Goal: Find specific page/section

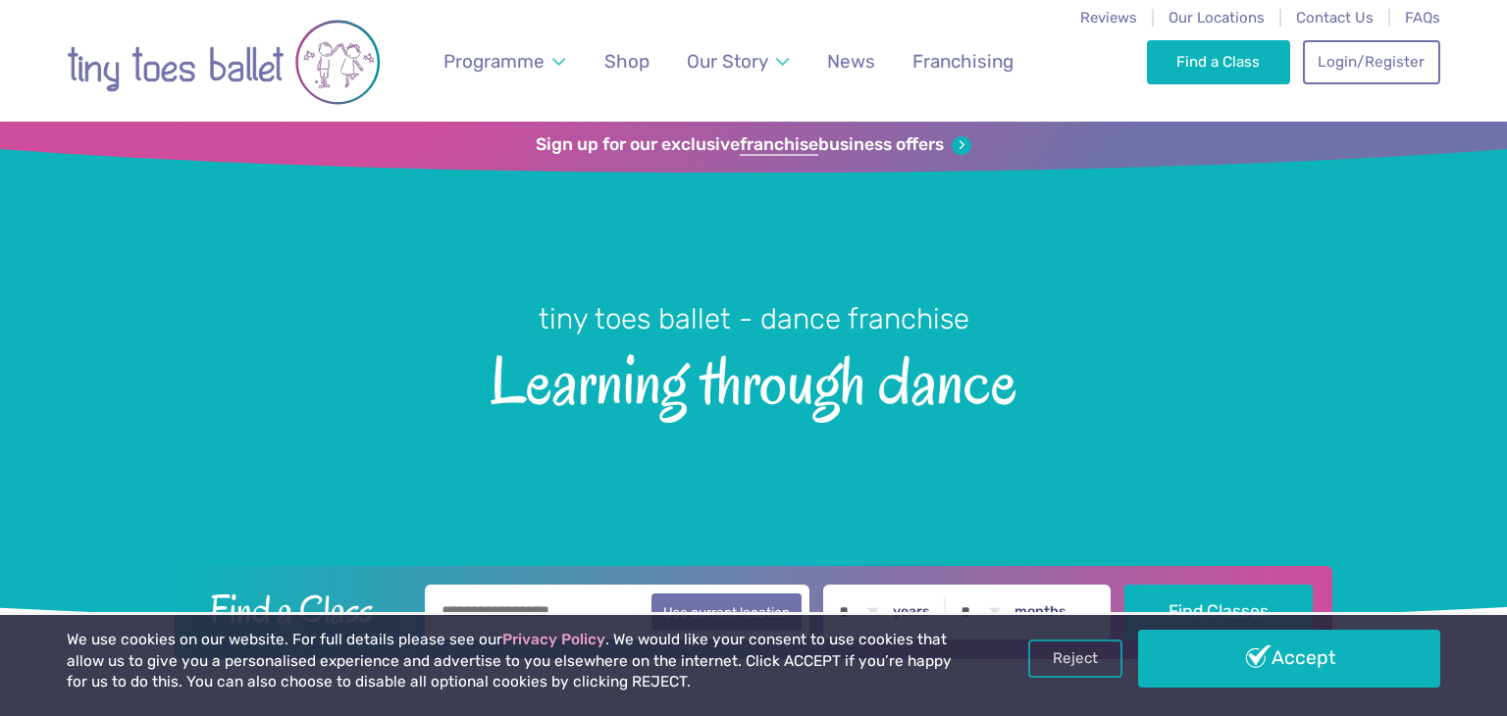
scroll to position [4639, 0]
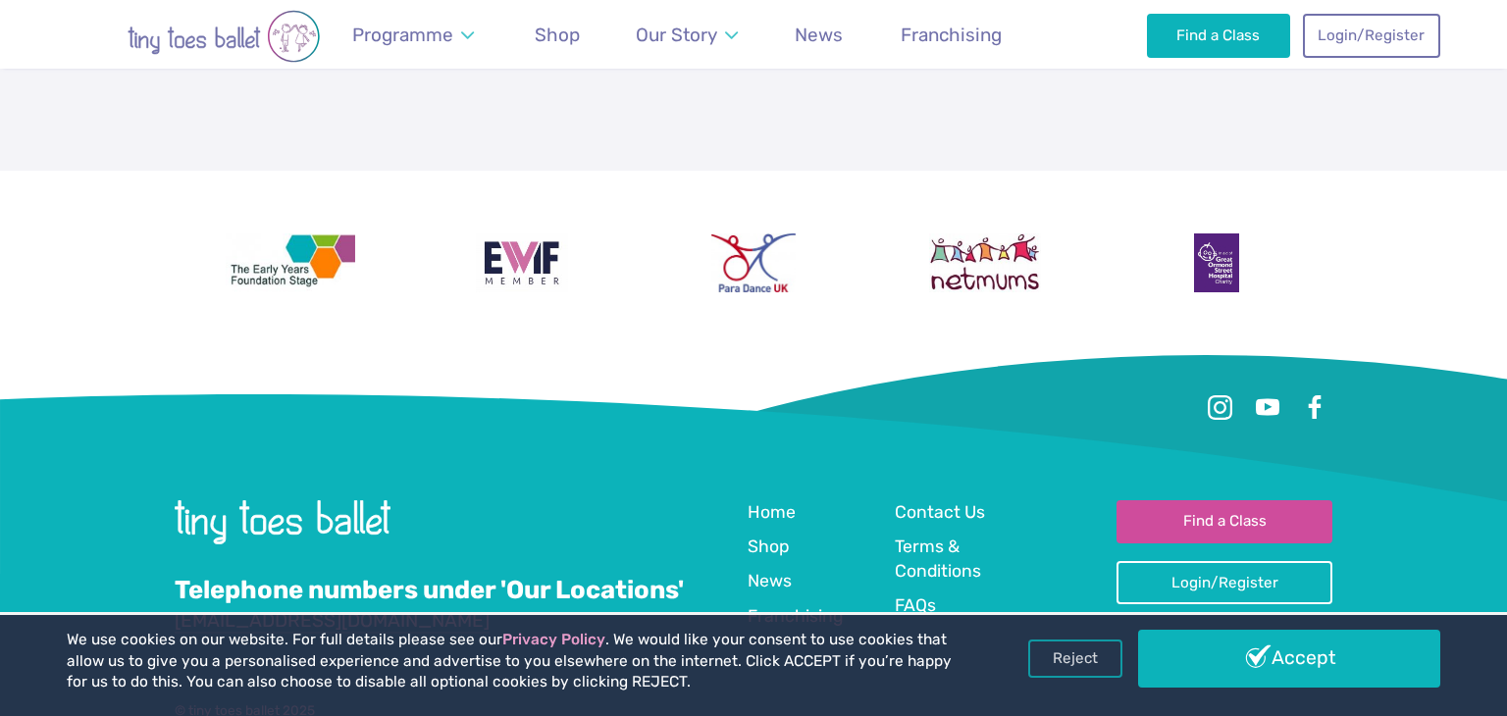
click at [998, 362] on div at bounding box center [753, 427] width 1157 height 145
click at [953, 393] on div at bounding box center [753, 427] width 1157 height 145
click at [951, 502] on span "Contact Us" at bounding box center [940, 512] width 90 height 20
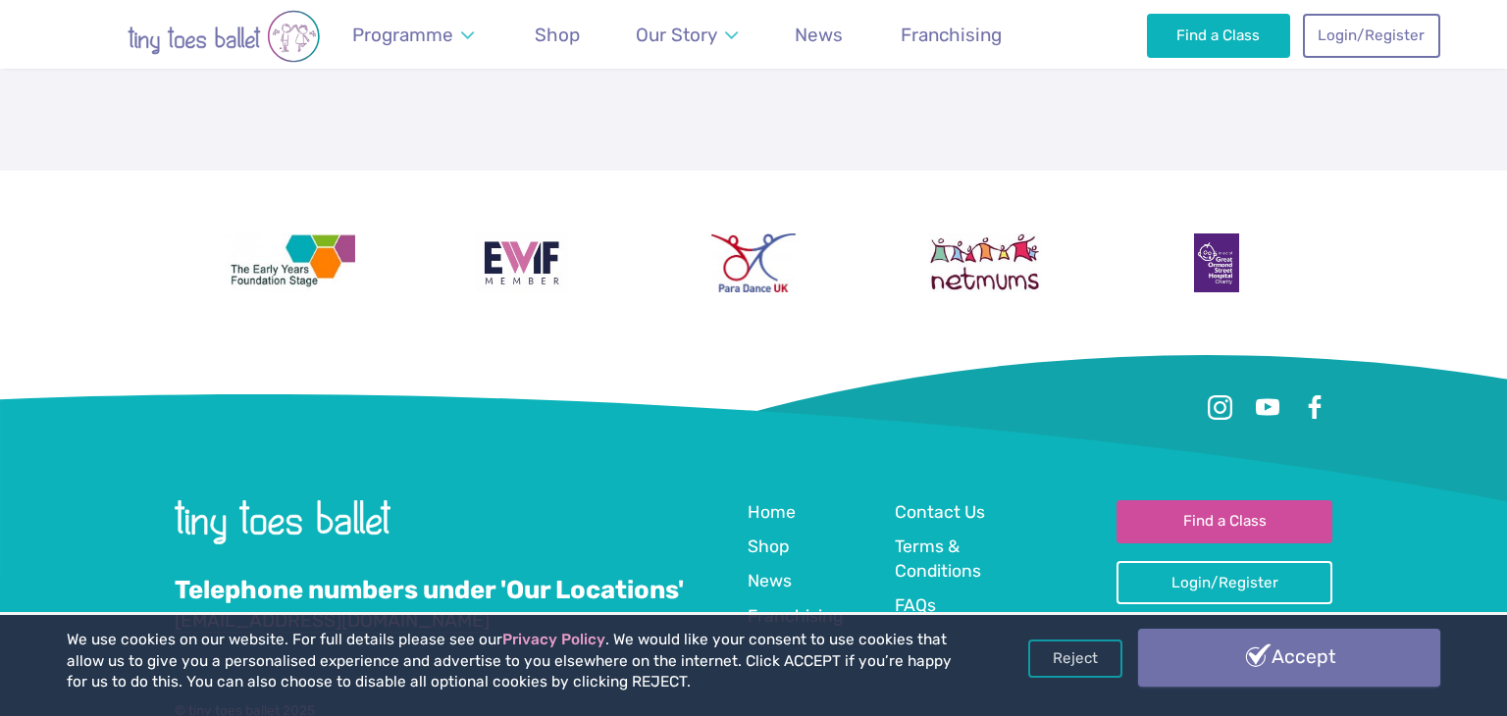
click at [1234, 640] on link "Accept" at bounding box center [1289, 657] width 302 height 57
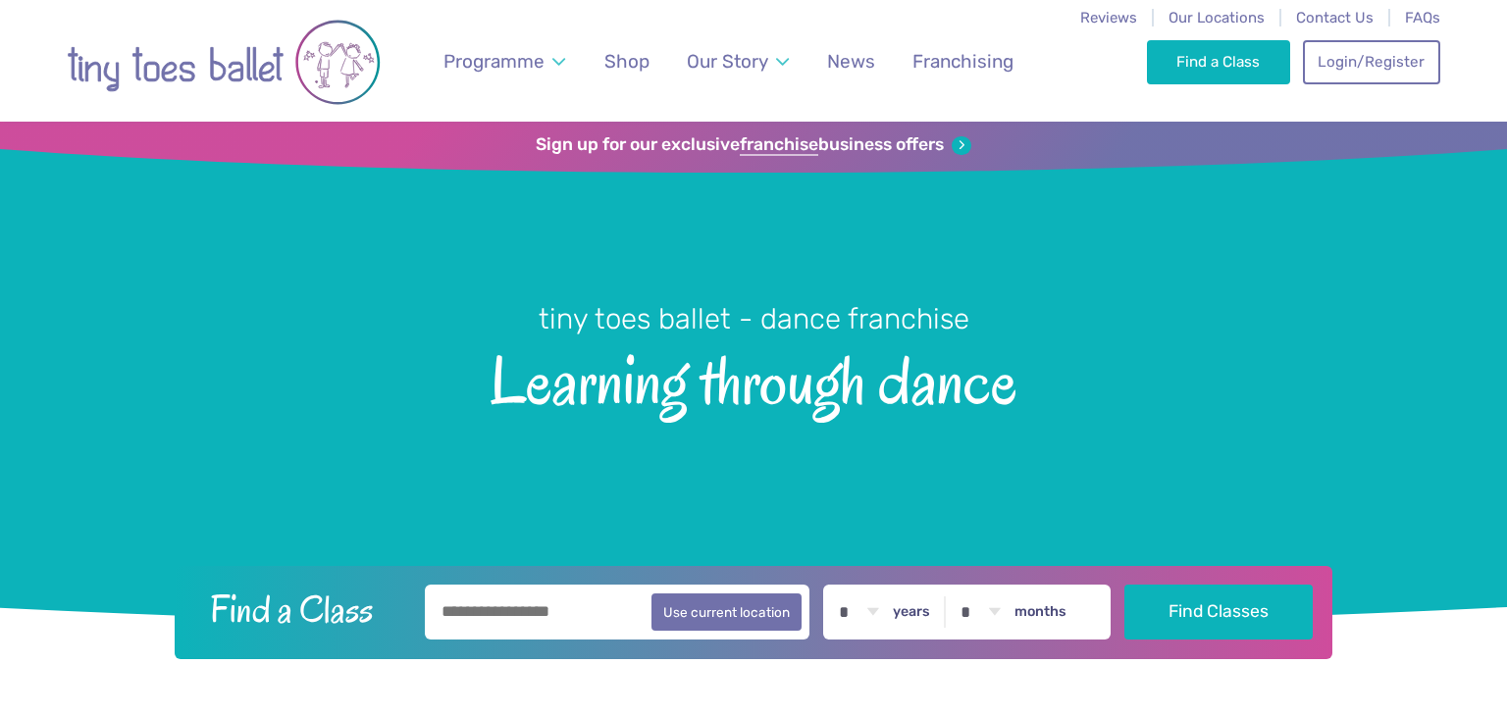
click at [598, 609] on input "text" at bounding box center [617, 612] width 385 height 55
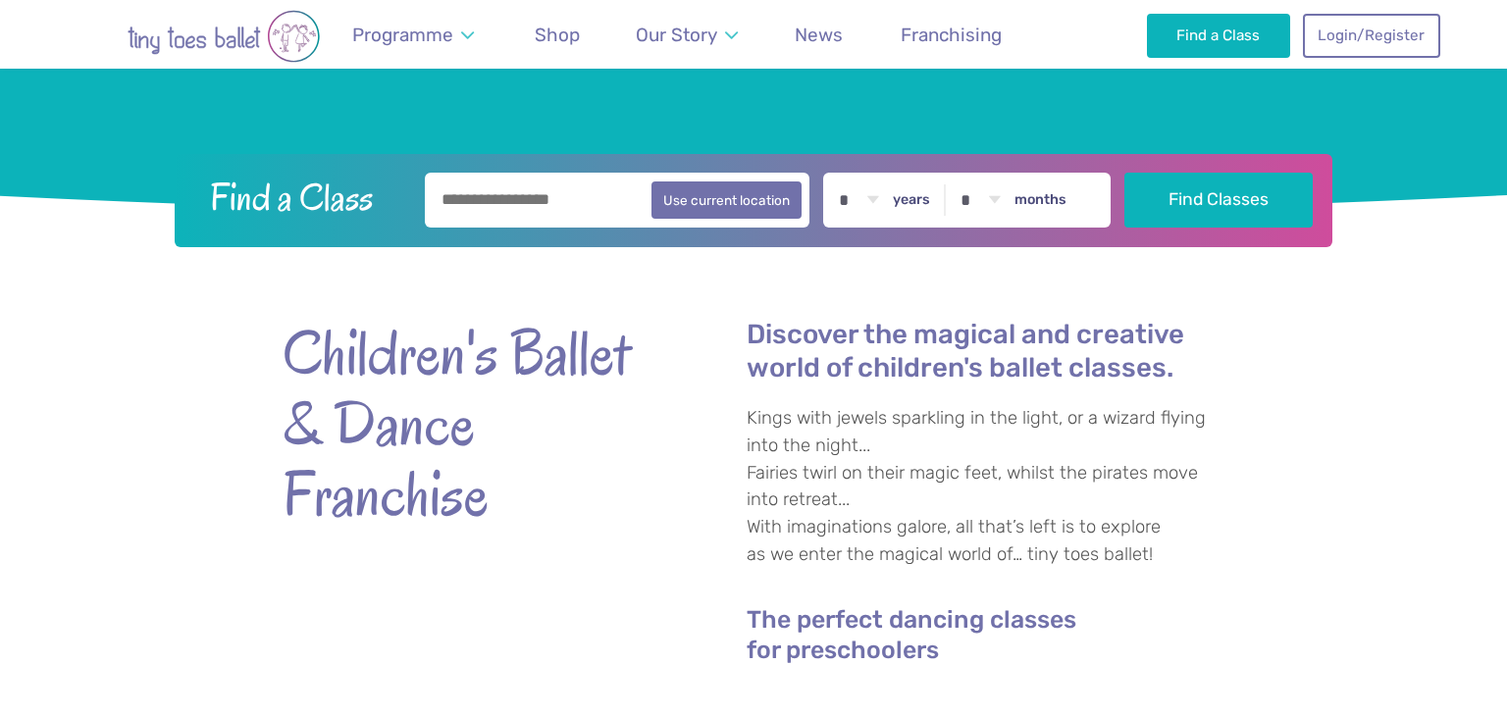
scroll to position [151, 0]
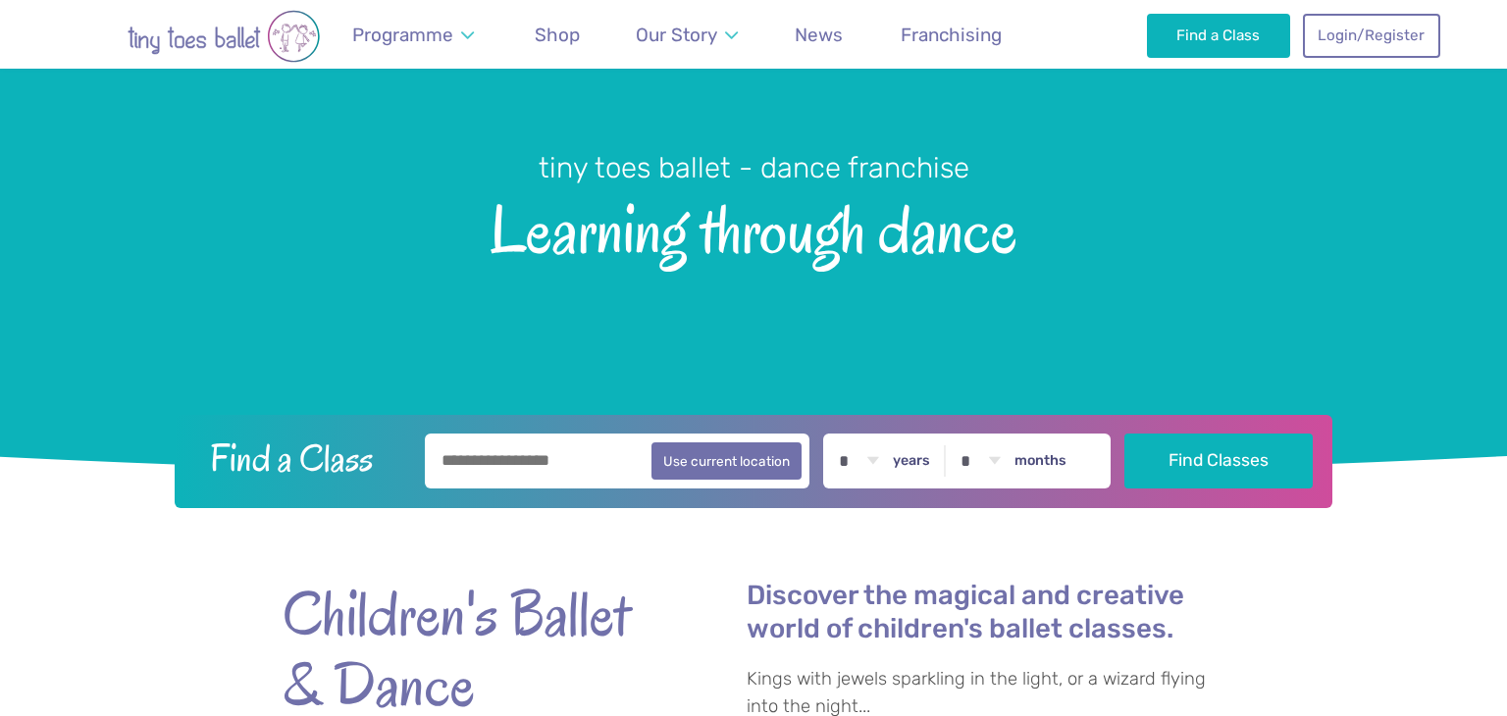
paste input "********"
type input "*********"
click at [1124, 434] on button "Find Classes" at bounding box center [1218, 461] width 189 height 55
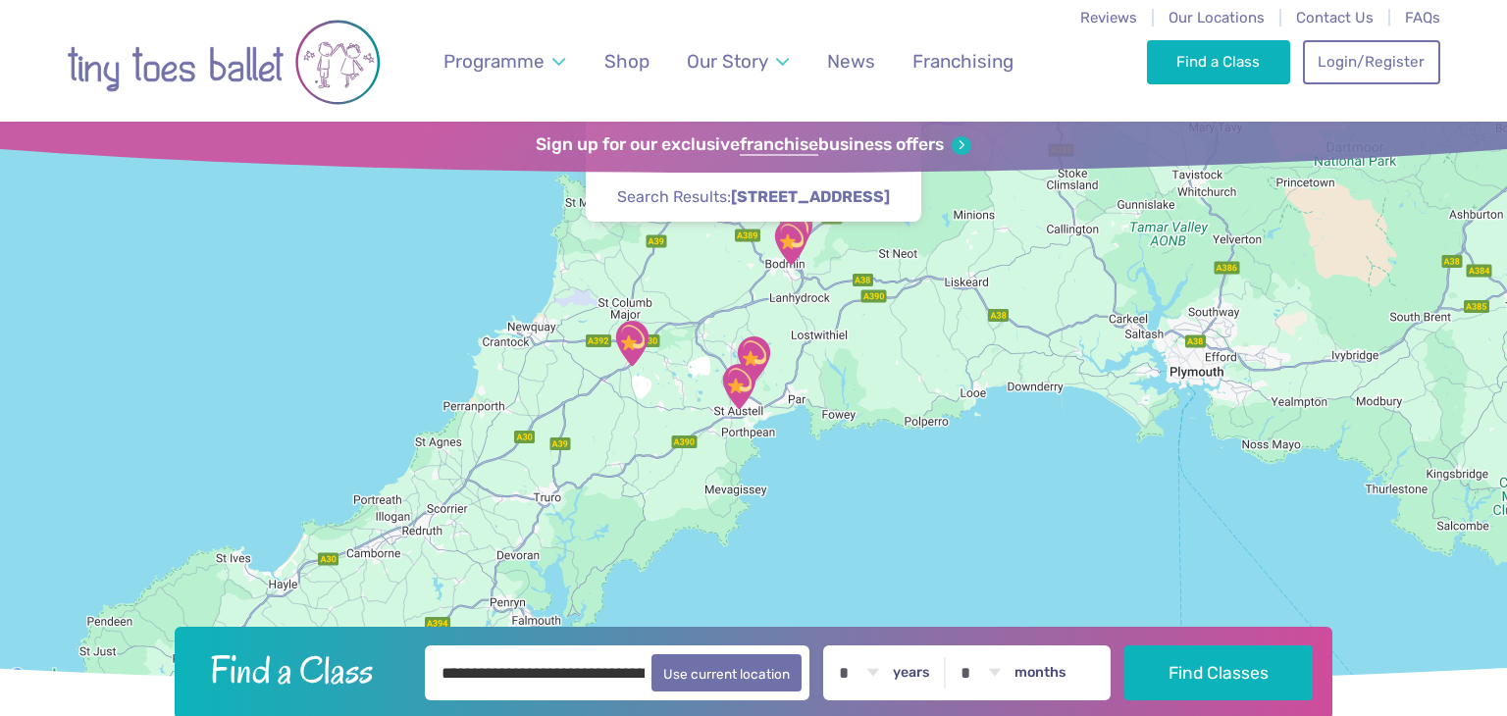
click at [748, 378] on img "St Austell Leisure Centre" at bounding box center [738, 386] width 49 height 49
